Goal: Use online tool/utility

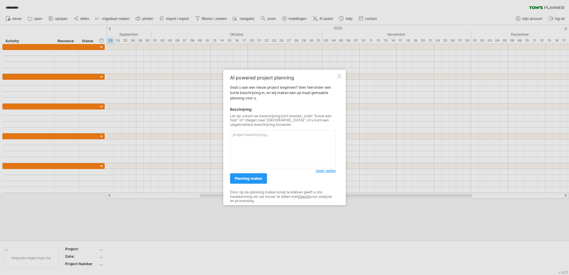
click at [339, 76] on div at bounding box center [339, 76] width 5 height 5
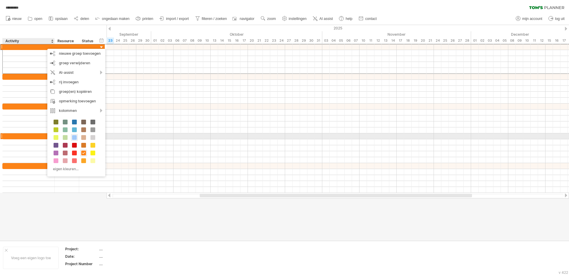
click at [74, 135] on div at bounding box center [74, 137] width 7 height 7
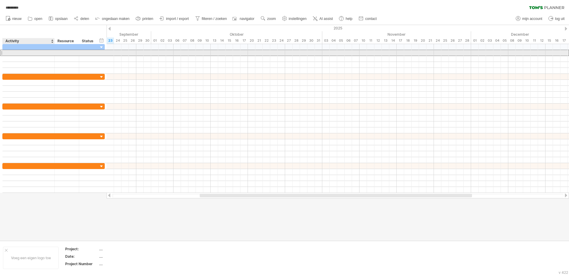
click at [10, 52] on div at bounding box center [29, 53] width 46 height 6
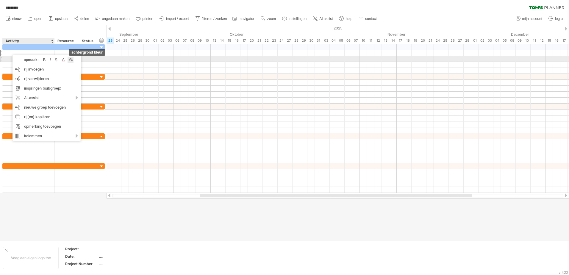
click at [72, 61] on div at bounding box center [70, 60] width 6 height 6
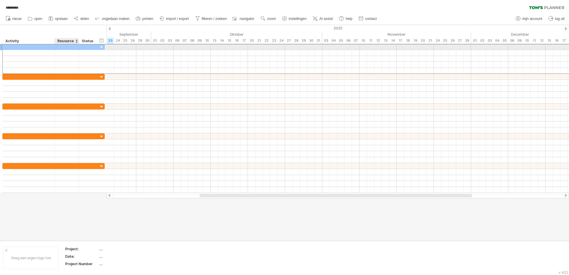
click at [59, 48] on div at bounding box center [67, 47] width 18 height 6
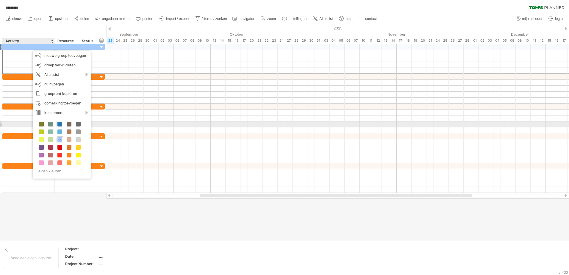
click at [60, 125] on span at bounding box center [59, 124] width 5 height 5
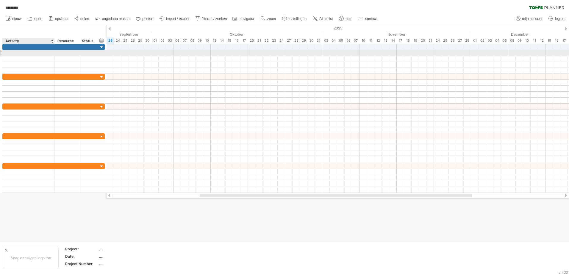
click at [32, 54] on div at bounding box center [29, 53] width 46 height 6
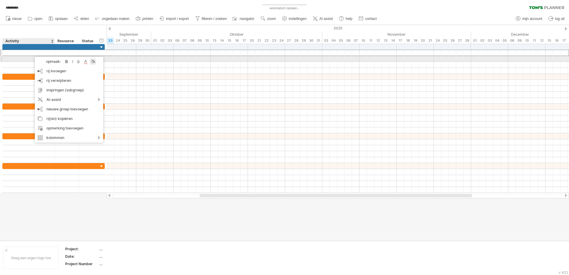
click at [93, 61] on div at bounding box center [93, 62] width 6 height 6
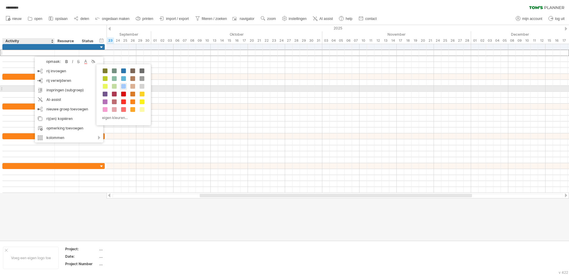
click at [123, 86] on span at bounding box center [123, 86] width 5 height 5
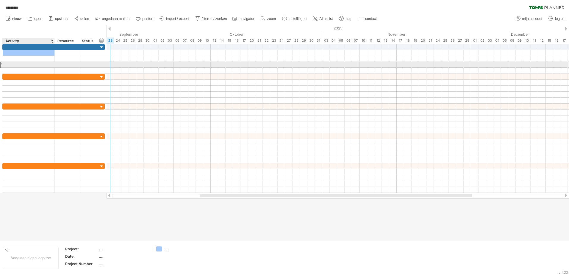
click at [39, 67] on div at bounding box center [29, 65] width 46 height 6
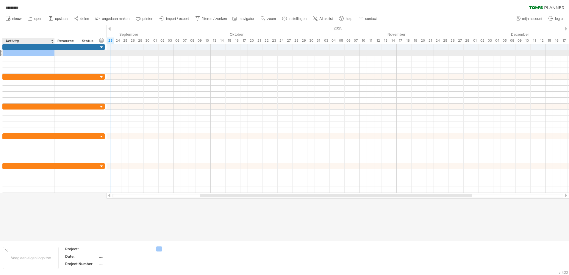
click at [28, 55] on div at bounding box center [29, 53] width 46 height 6
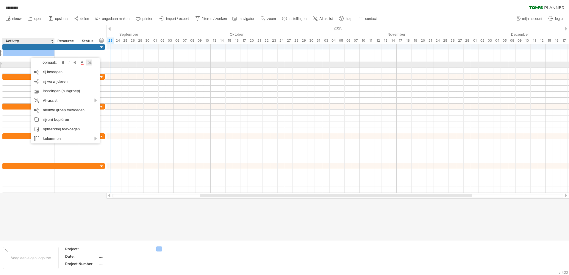
click at [89, 62] on div at bounding box center [89, 62] width 6 height 6
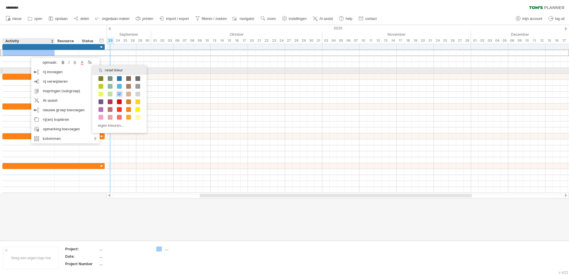
click at [104, 71] on div "reset kleur" at bounding box center [119, 70] width 54 height 10
